Goal: Find specific page/section: Find specific page/section

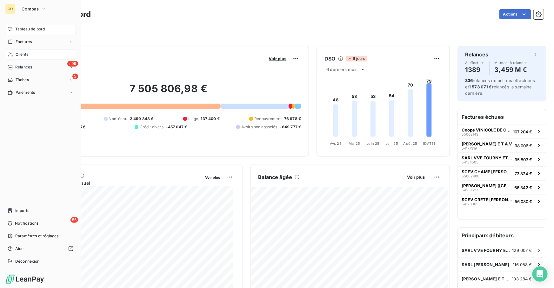
click at [24, 53] on span "Clients" at bounding box center [22, 55] width 13 height 6
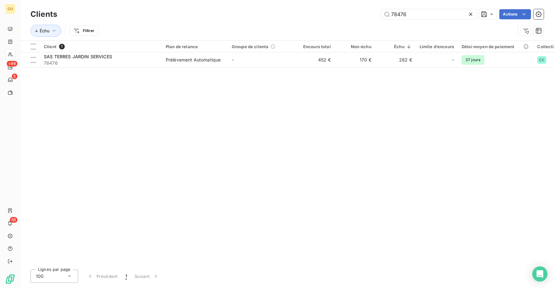
drag, startPoint x: 422, startPoint y: 13, endPoint x: 336, endPoint y: 16, distance: 86.1
click at [342, 14] on div "78476 Actions" at bounding box center [304, 14] width 479 height 10
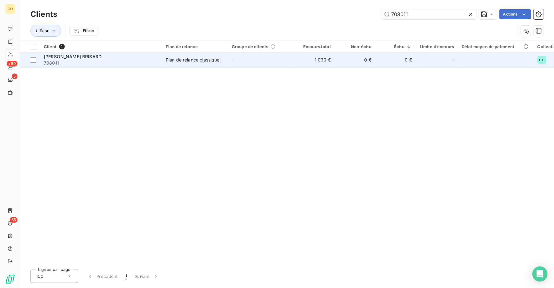
type input "708011"
click at [208, 64] on td "Plan de relance classique" at bounding box center [195, 59] width 66 height 15
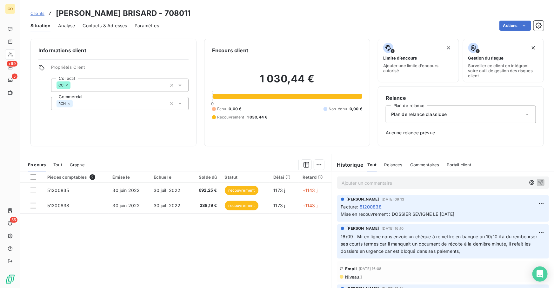
click at [420, 185] on p "Ajouter un commentaire ﻿" at bounding box center [433, 183] width 184 height 8
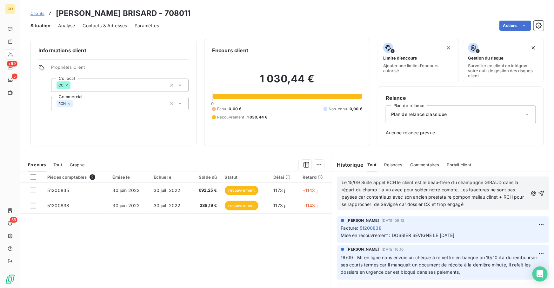
click at [480, 198] on span "Le 15/09 Suite appel RCH le client est le beau-frère du champagne GIRAUD dans l…" at bounding box center [432, 193] width 183 height 27
click at [471, 191] on span "Le 15/09 Suite appel RCH le client est le beau-frère du champagne GIRAUD dans l…" at bounding box center [433, 193] width 185 height 27
click at [492, 199] on span "Le 15/09 Suite appel RCH le client est le beau-frère du [PERSON_NAME] dans la r…" at bounding box center [434, 193] width 186 height 27
